Goal: Task Accomplishment & Management: Use online tool/utility

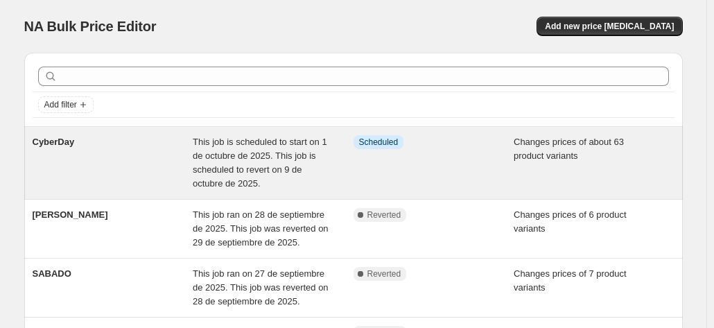
click at [173, 164] on div "CyberDay" at bounding box center [113, 162] width 161 height 55
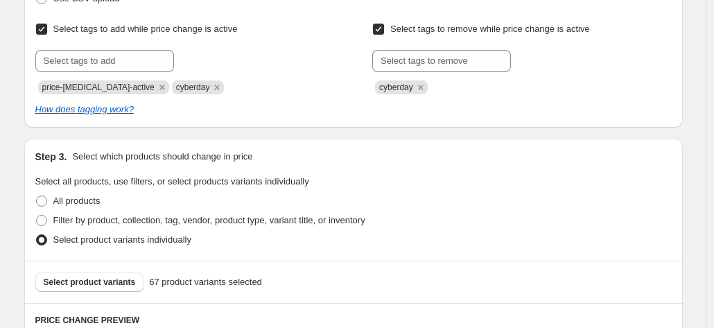
scroll to position [307, 0]
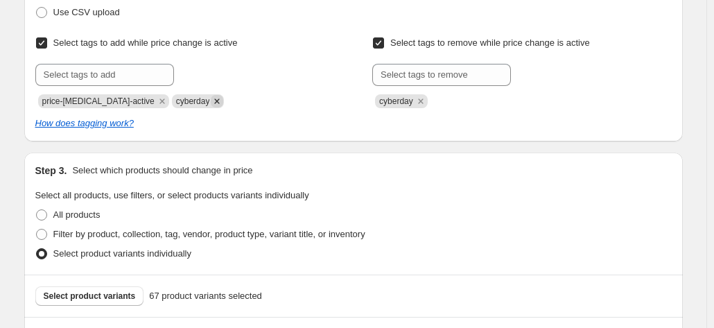
click at [211, 99] on icon "Remove cyberday" at bounding box center [217, 101] width 12 height 12
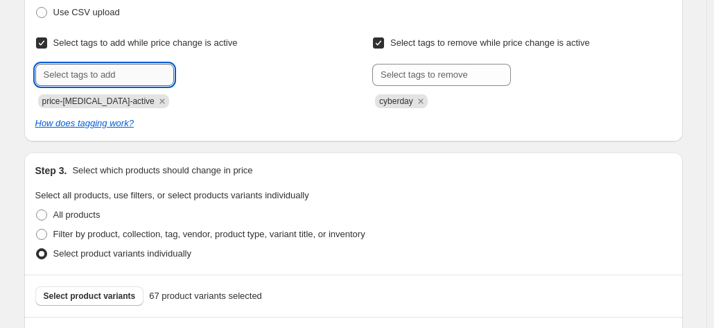
click at [144, 76] on input "text" at bounding box center [104, 75] width 139 height 22
type input "cyber"
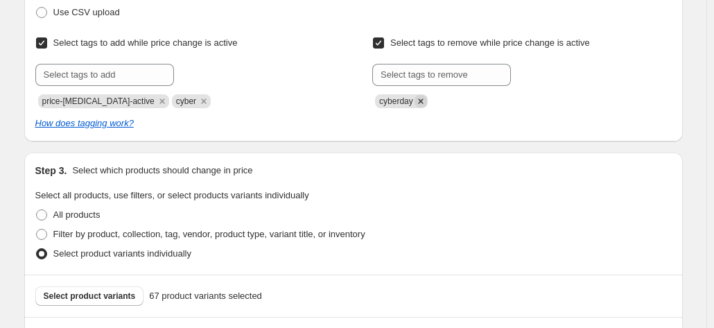
click at [422, 101] on icon "Remove cyberday" at bounding box center [421, 101] width 12 height 12
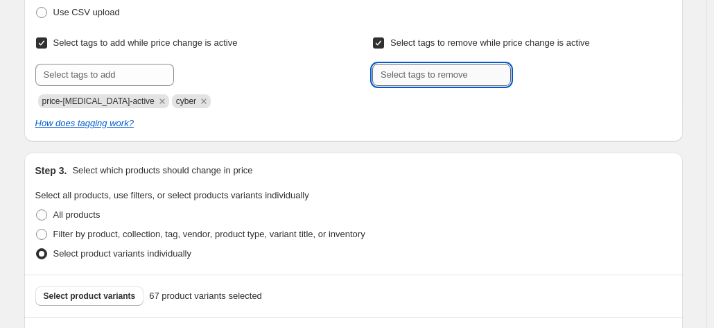
click at [404, 76] on input "text" at bounding box center [441, 75] width 139 height 22
type input "cyber"
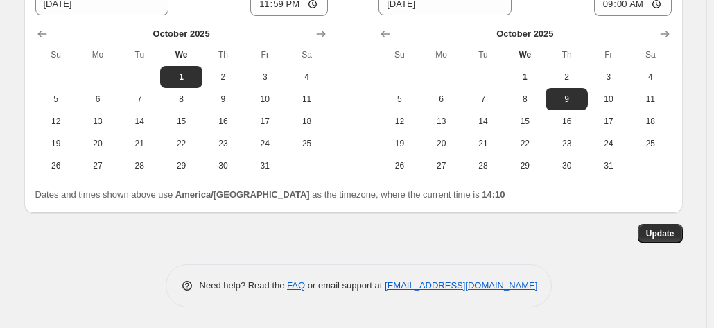
scroll to position [2925, 0]
click at [659, 239] on span "Update" at bounding box center [660, 233] width 28 height 11
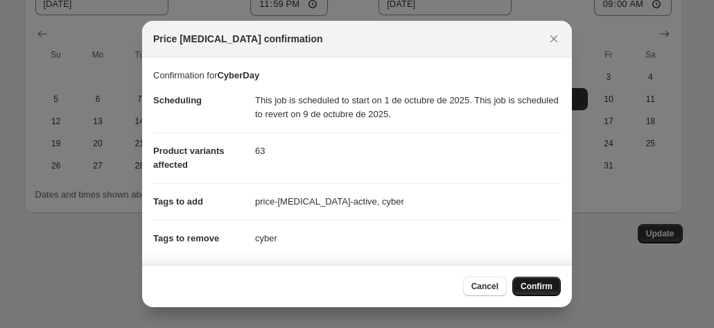
click at [536, 289] on span "Confirm" at bounding box center [537, 286] width 32 height 11
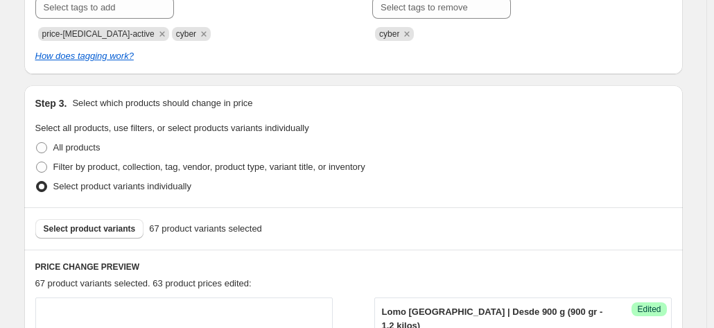
scroll to position [0, 0]
